Goal: Information Seeking & Learning: Learn about a topic

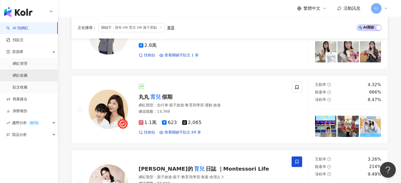
click at [22, 77] on link "網紅收藏" at bounding box center [20, 75] width 15 height 5
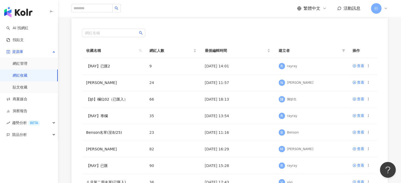
scroll to position [79, 0]
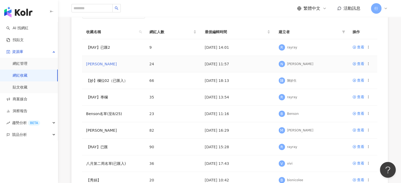
click at [89, 64] on link "[PERSON_NAME]" at bounding box center [101, 64] width 31 height 4
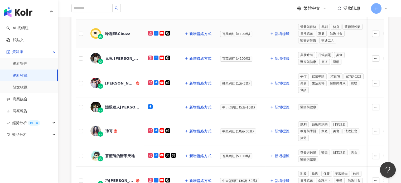
scroll to position [106, 0]
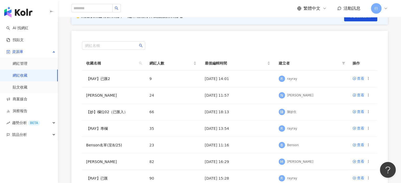
scroll to position [53, 0]
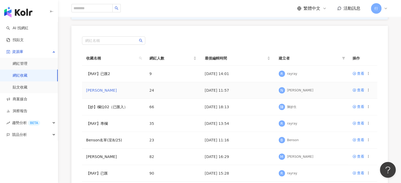
click at [91, 89] on link "[PERSON_NAME]" at bounding box center [101, 90] width 31 height 4
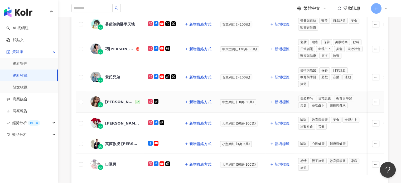
scroll to position [238, 0]
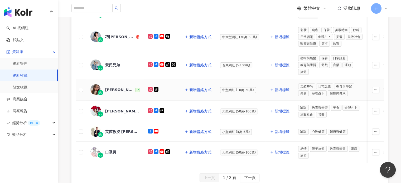
click at [110, 87] on div "[PERSON_NAME]" at bounding box center [120, 89] width 30 height 5
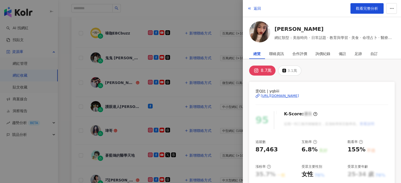
scroll to position [94, 0]
click at [67, 128] on div at bounding box center [200, 91] width 401 height 183
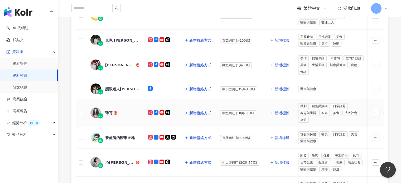
scroll to position [121, 0]
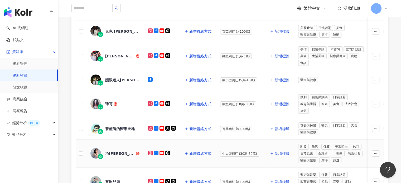
click at [110, 153] on div "巧[PERSON_NAME]" at bounding box center [120, 153] width 30 height 5
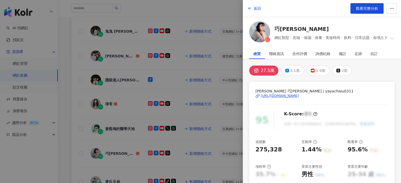
click at [288, 96] on div "[URL][DOMAIN_NAME]" at bounding box center [280, 96] width 38 height 5
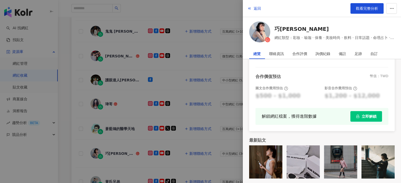
scroll to position [145, 0]
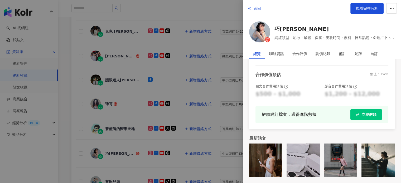
click at [258, 10] on span "返回" at bounding box center [257, 8] width 7 height 4
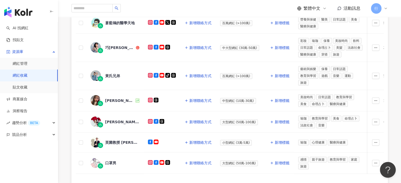
scroll to position [253, 0]
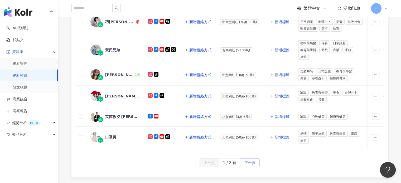
click at [250, 159] on span "下一頁" at bounding box center [249, 163] width 11 height 8
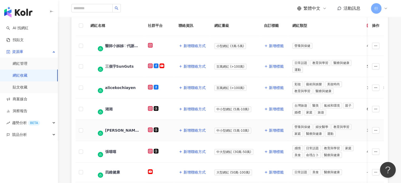
scroll to position [68, 0]
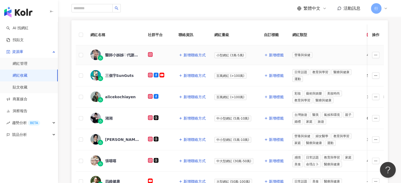
click at [126, 55] on div "醫師小姊姊♡代謝力瘦身手札" at bounding box center [122, 55] width 34 height 5
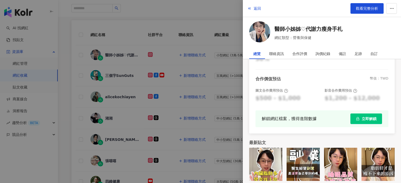
scroll to position [144, 0]
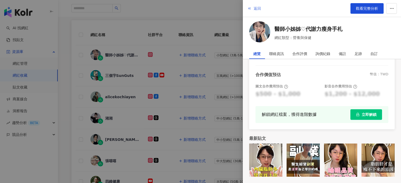
click at [259, 8] on span "返回" at bounding box center [257, 8] width 7 height 4
